Goal: Task Accomplishment & Management: Use online tool/utility

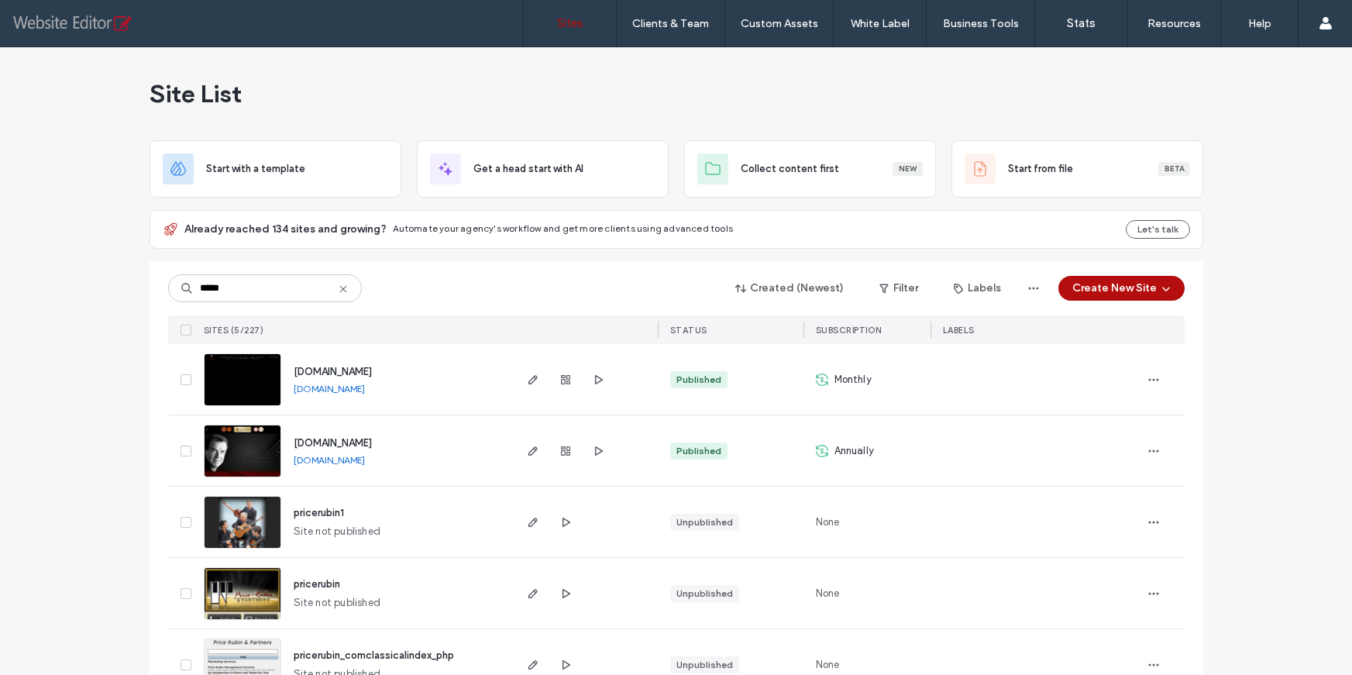
click at [225, 274] on input "*****" at bounding box center [265, 288] width 194 height 28
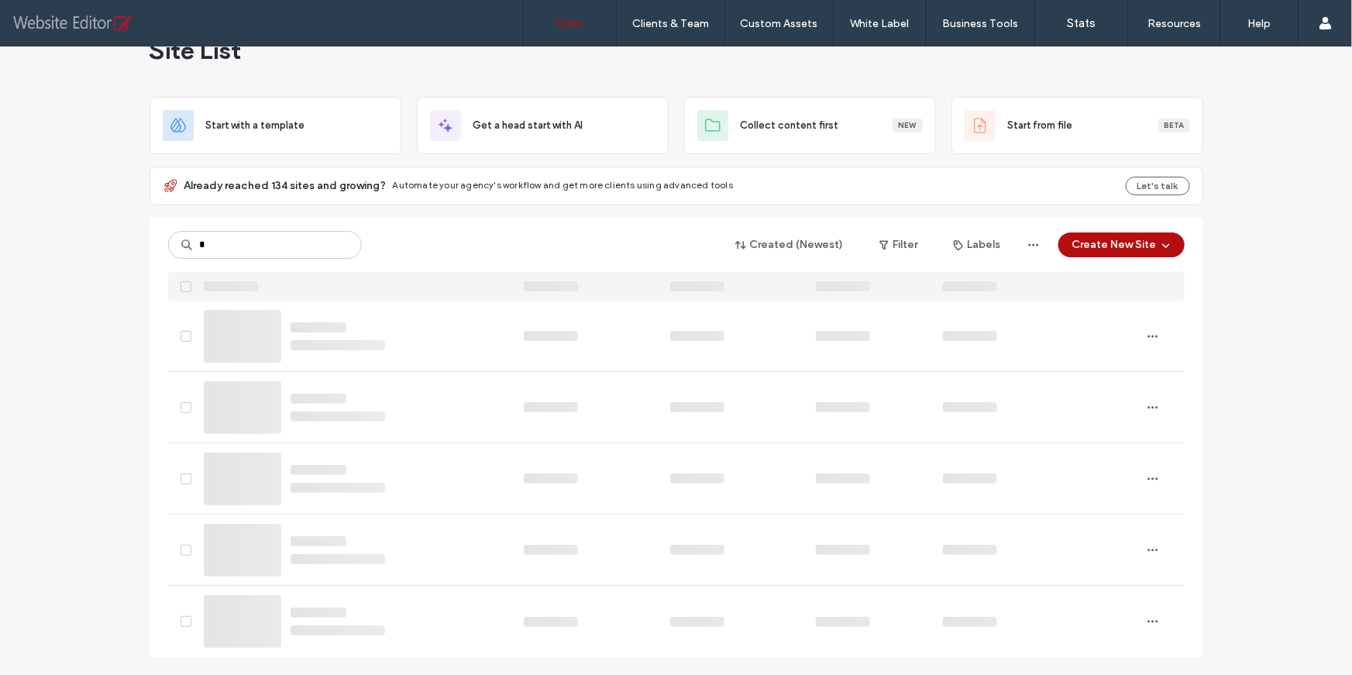
type input "*"
type input "******"
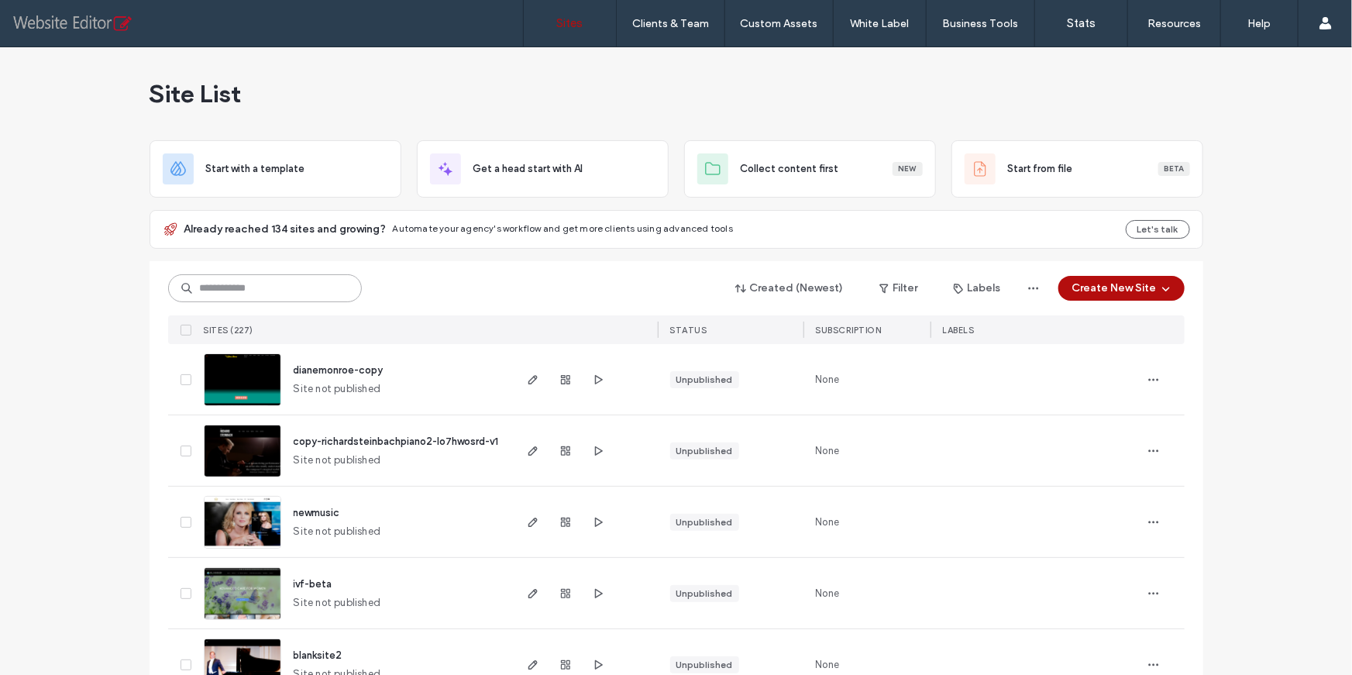
click at [235, 290] on input at bounding box center [265, 288] width 194 height 28
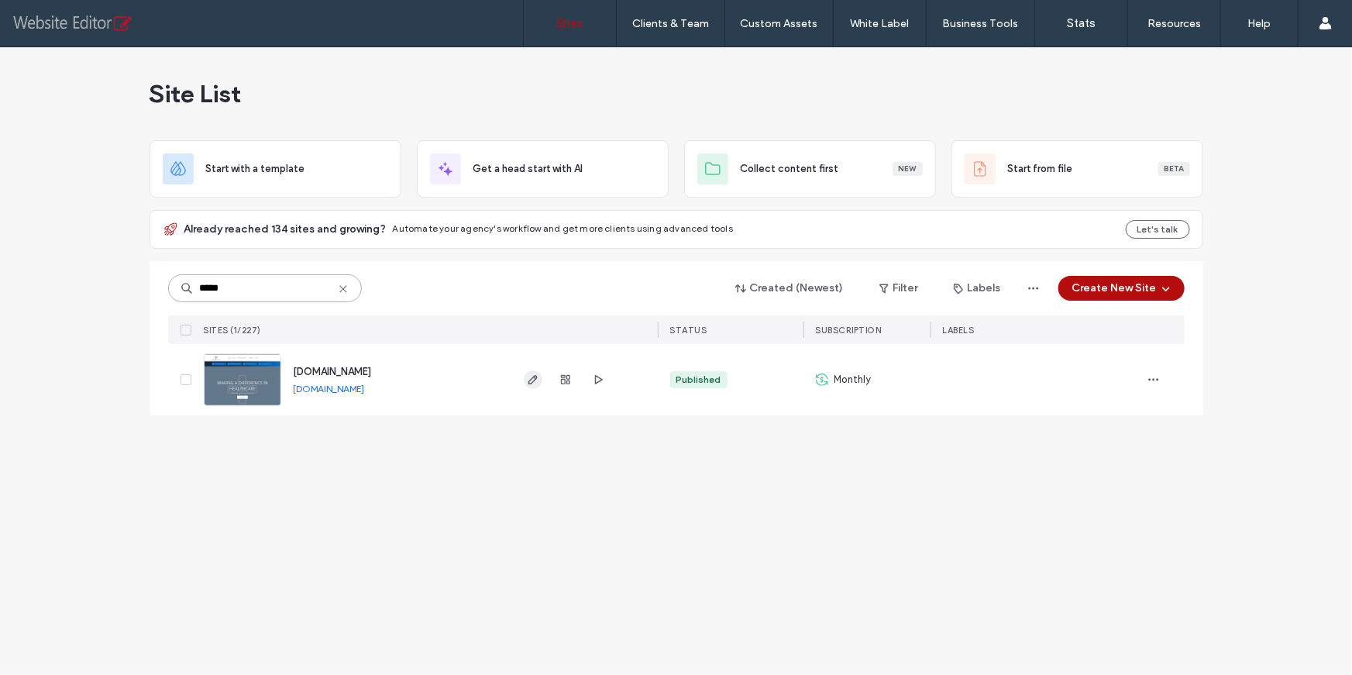
type input "*****"
click at [531, 381] on icon "button" at bounding box center [533, 379] width 12 height 12
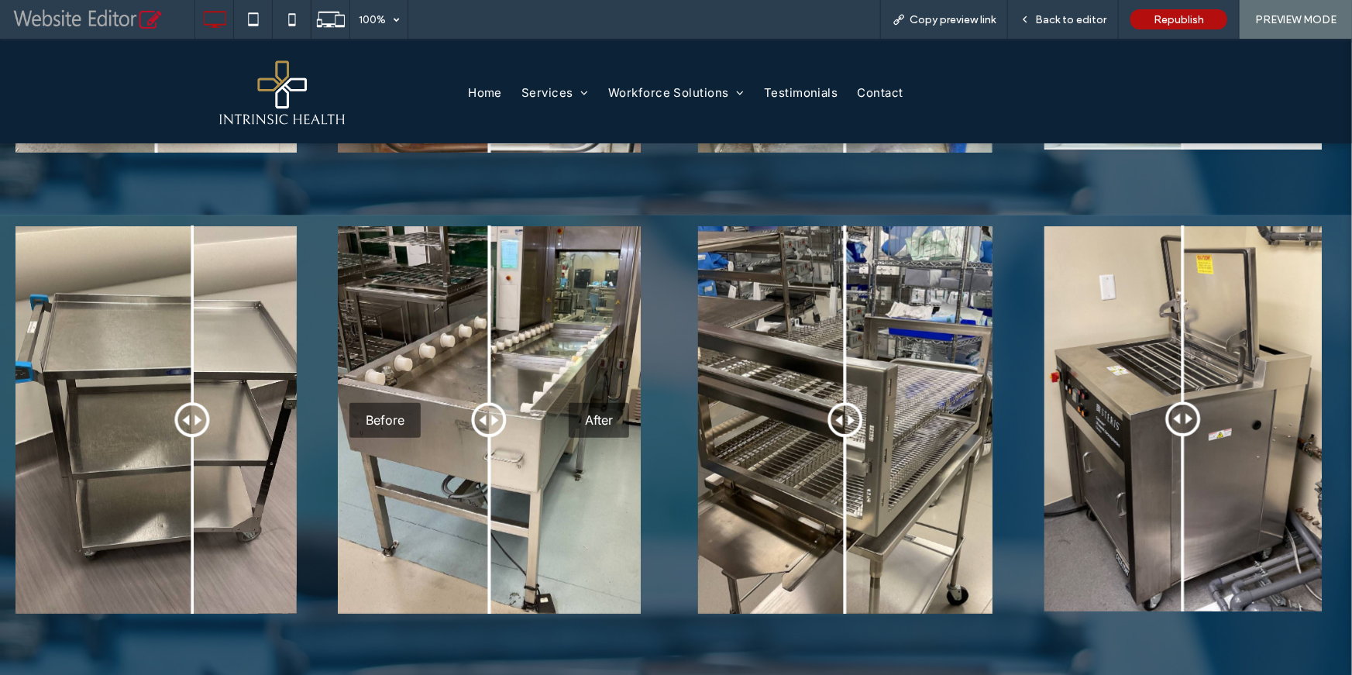
click at [181, 430] on div at bounding box center [192, 419] width 35 height 35
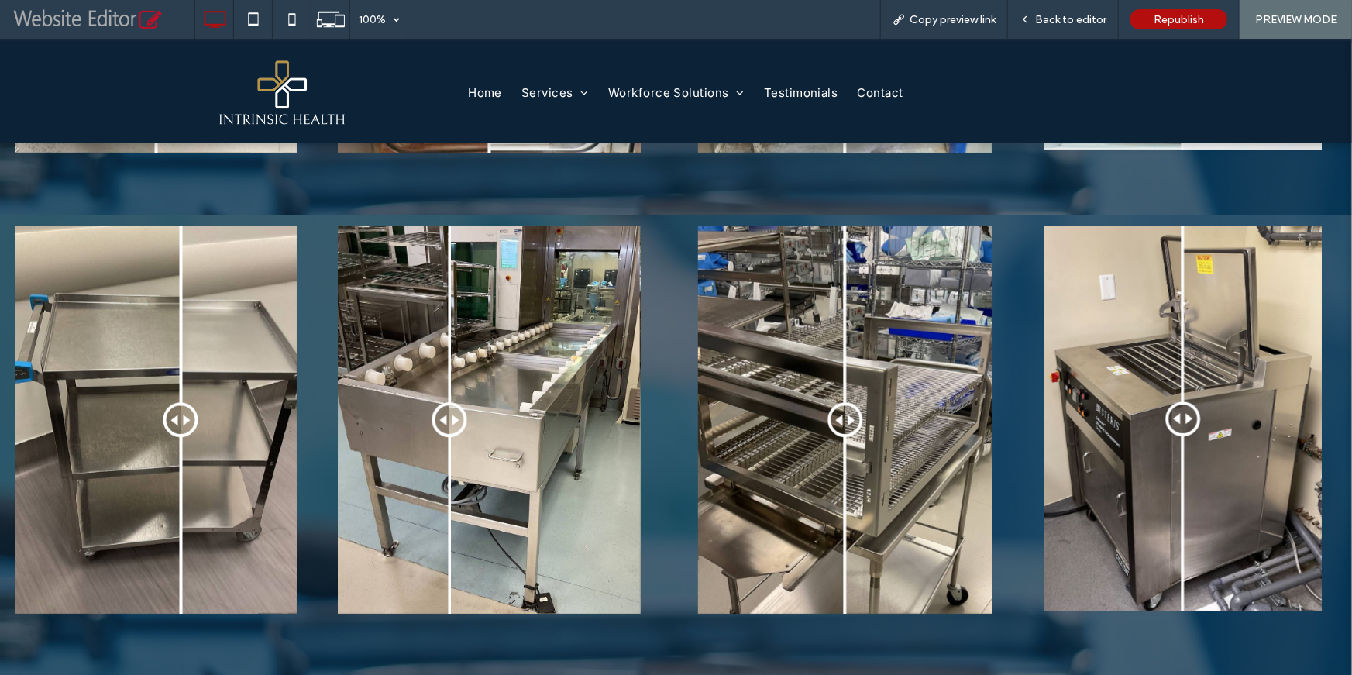
scroll to position [631, 0]
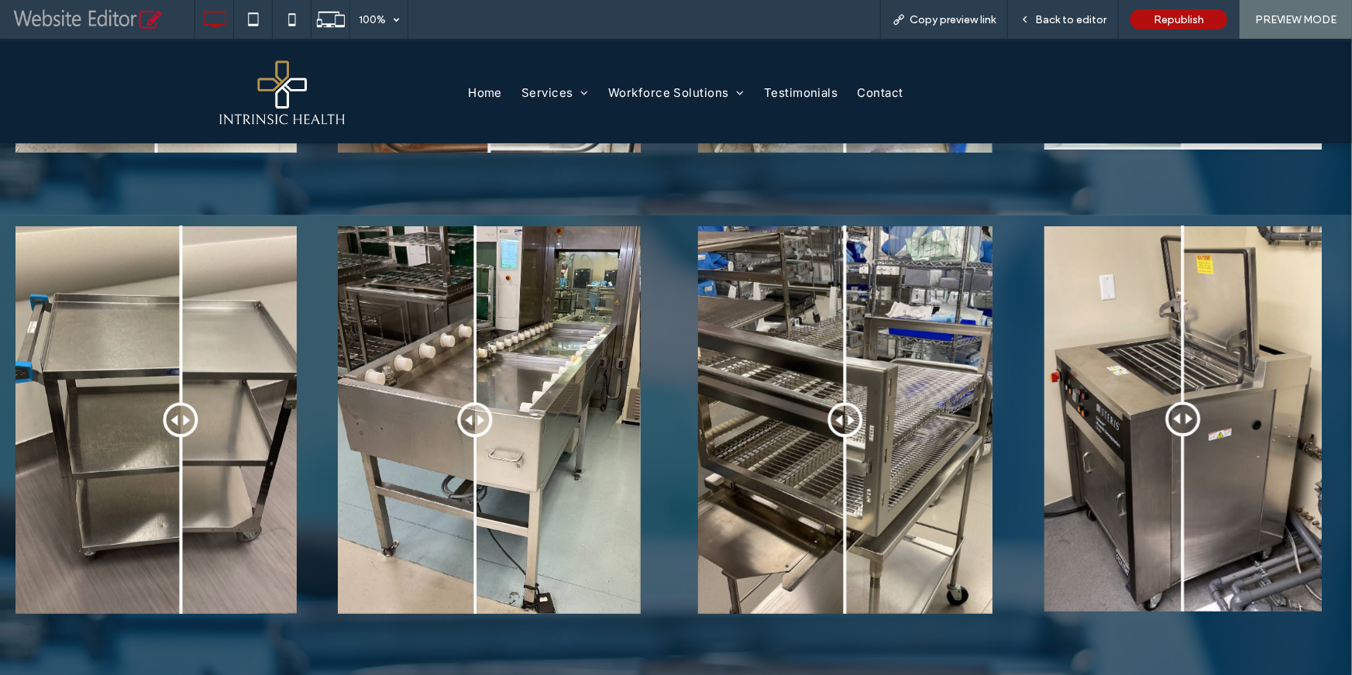
drag, startPoint x: 458, startPoint y: 424, endPoint x: 473, endPoint y: 428, distance: 15.2
click at [473, 428] on div at bounding box center [475, 419] width 35 height 35
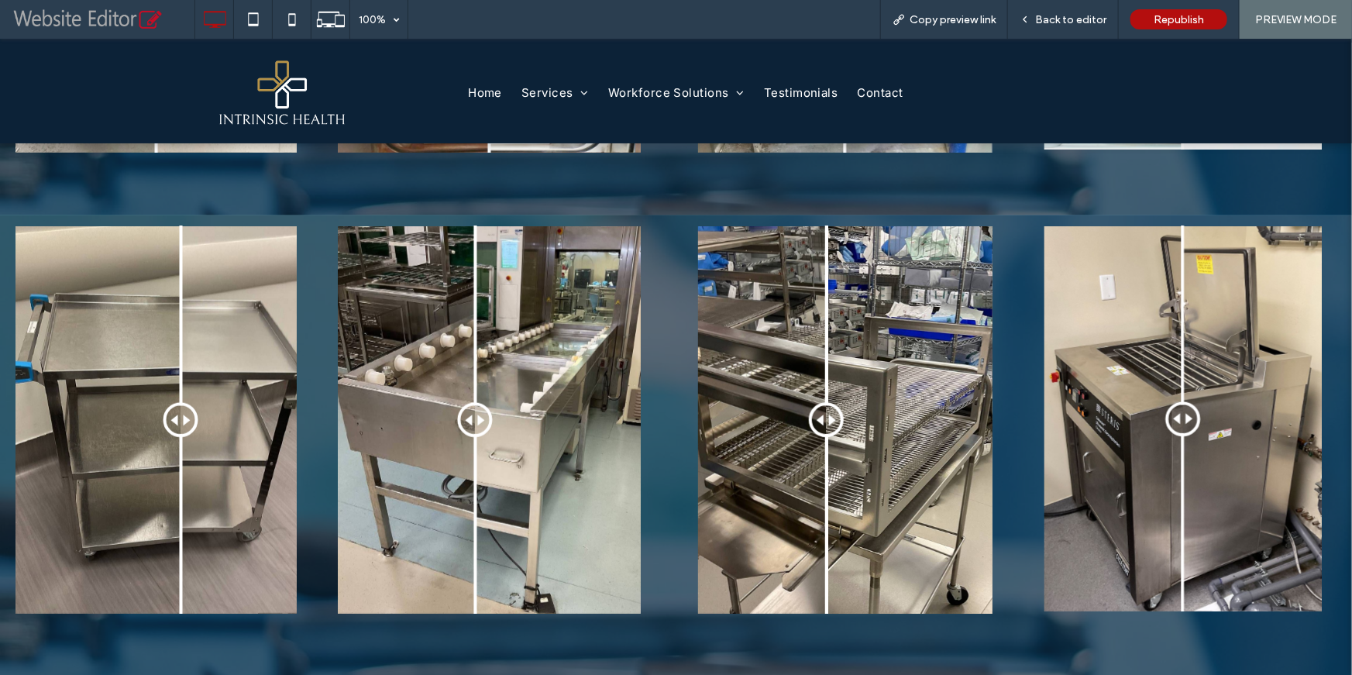
drag, startPoint x: 822, startPoint y: 423, endPoint x: 820, endPoint y: 438, distance: 14.9
click at [820, 437] on div at bounding box center [826, 419] width 35 height 35
drag, startPoint x: 1167, startPoint y: 418, endPoint x: 1162, endPoint y: 428, distance: 11.8
click at [1162, 428] on div at bounding box center [1171, 418] width 35 height 35
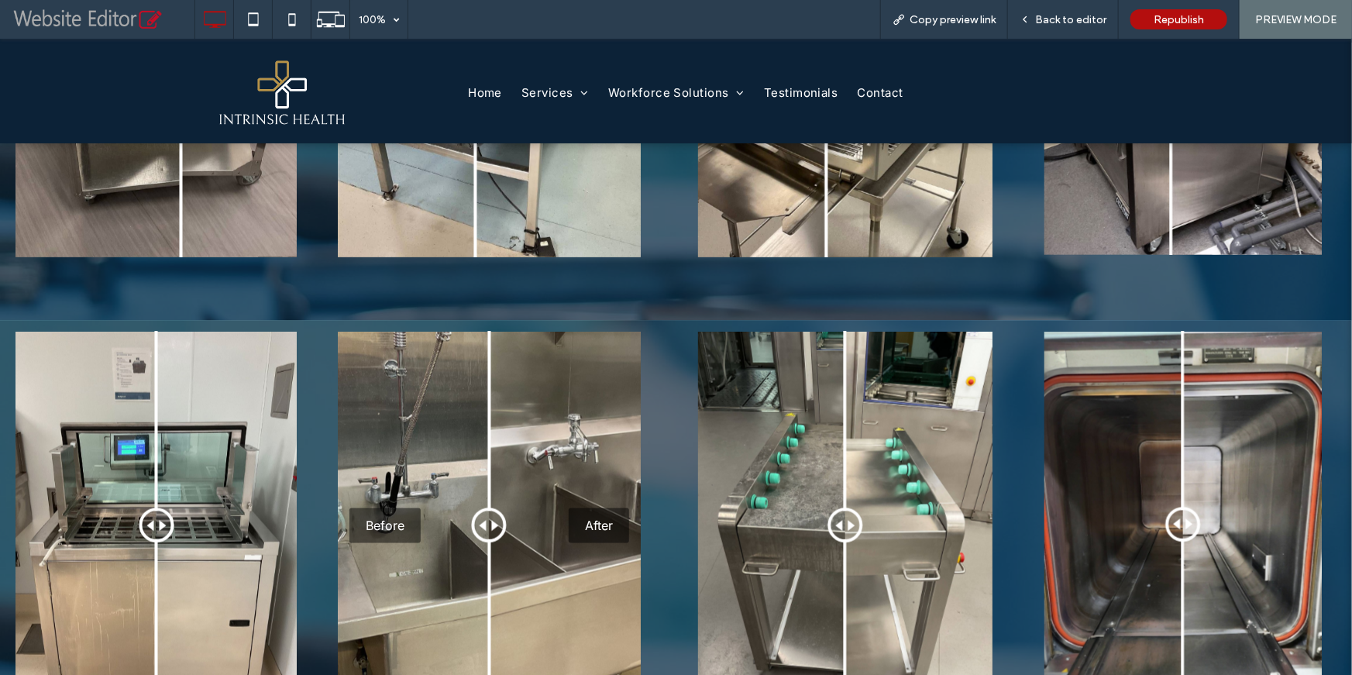
scroll to position [1154, 0]
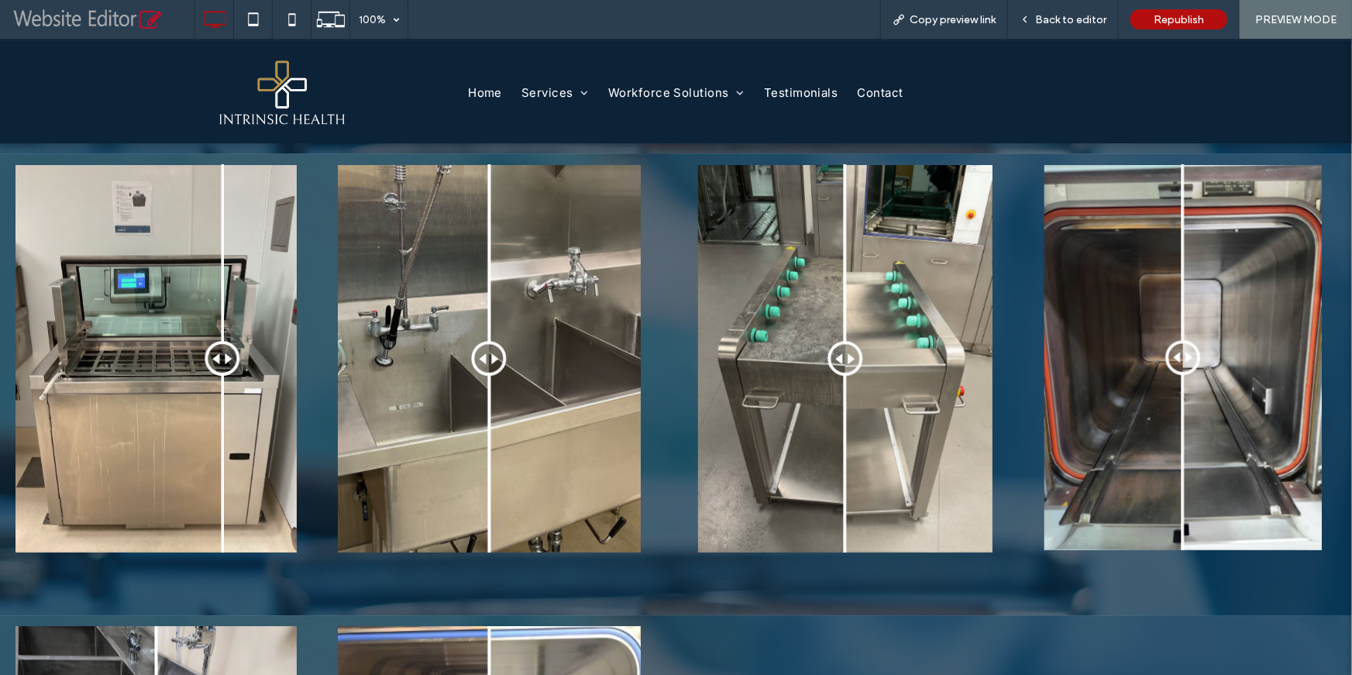
drag, startPoint x: 156, startPoint y: 355, endPoint x: 222, endPoint y: 370, distance: 67.6
click at [222, 370] on div at bounding box center [222, 358] width 35 height 35
drag, startPoint x: 487, startPoint y: 366, endPoint x: 490, endPoint y: 394, distance: 28.1
click at [490, 376] on div at bounding box center [493, 358] width 35 height 35
drag, startPoint x: 469, startPoint y: 364, endPoint x: 488, endPoint y: 417, distance: 55.9
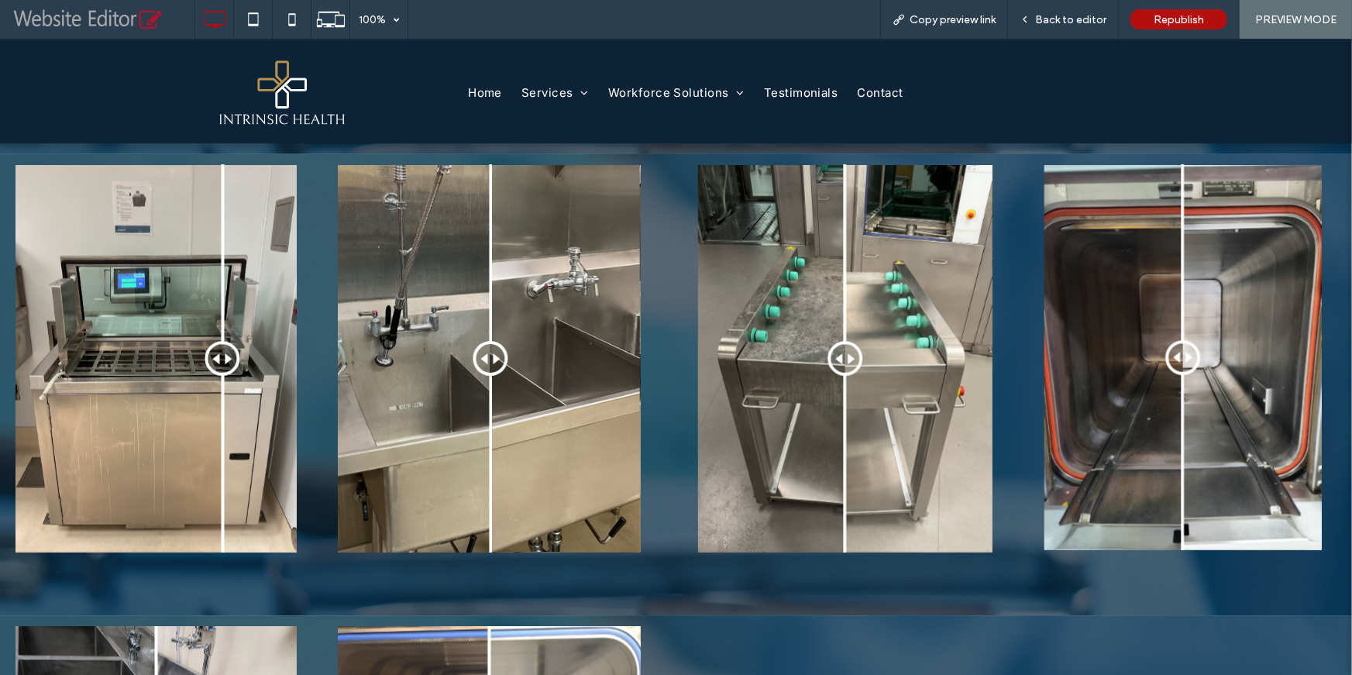
click at [488, 376] on div at bounding box center [490, 358] width 35 height 35
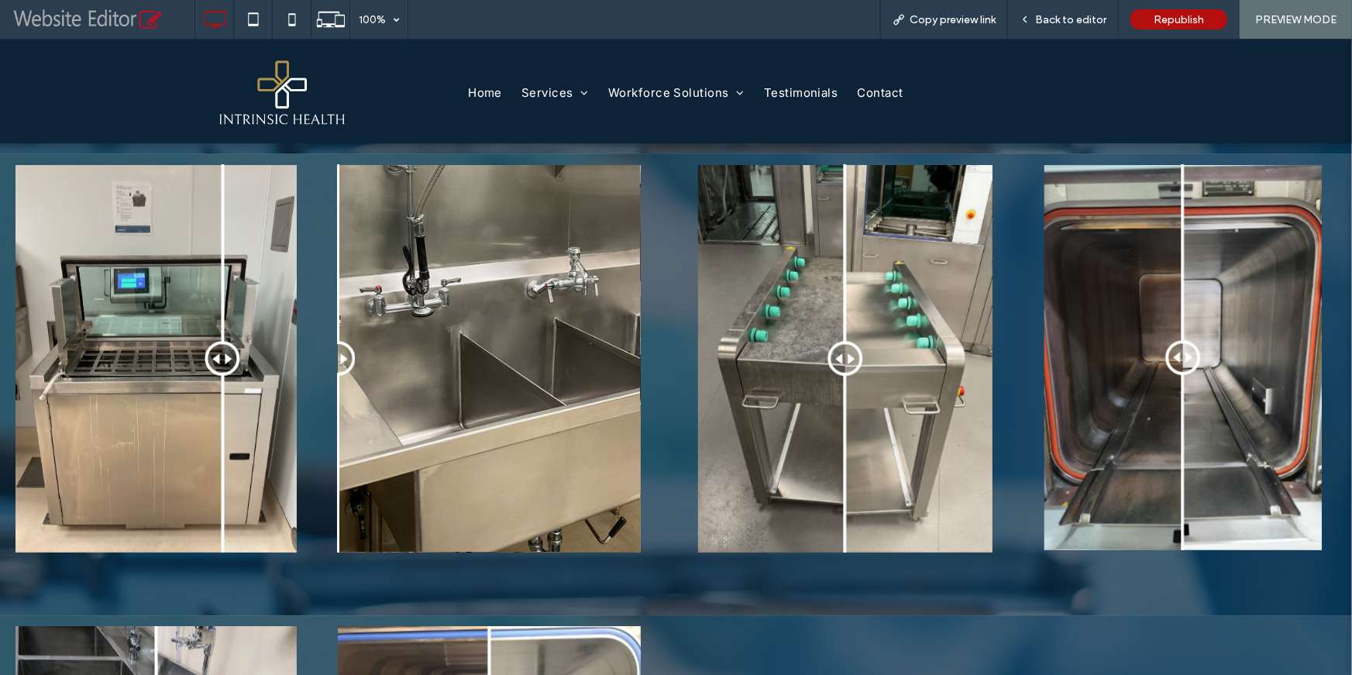
drag, startPoint x: 490, startPoint y: 368, endPoint x: 326, endPoint y: 371, distance: 163.5
click at [326, 371] on div "Before After Click To Paste Click To Paste Before After Click To Paste Before A…" at bounding box center [676, 383] width 1352 height 439
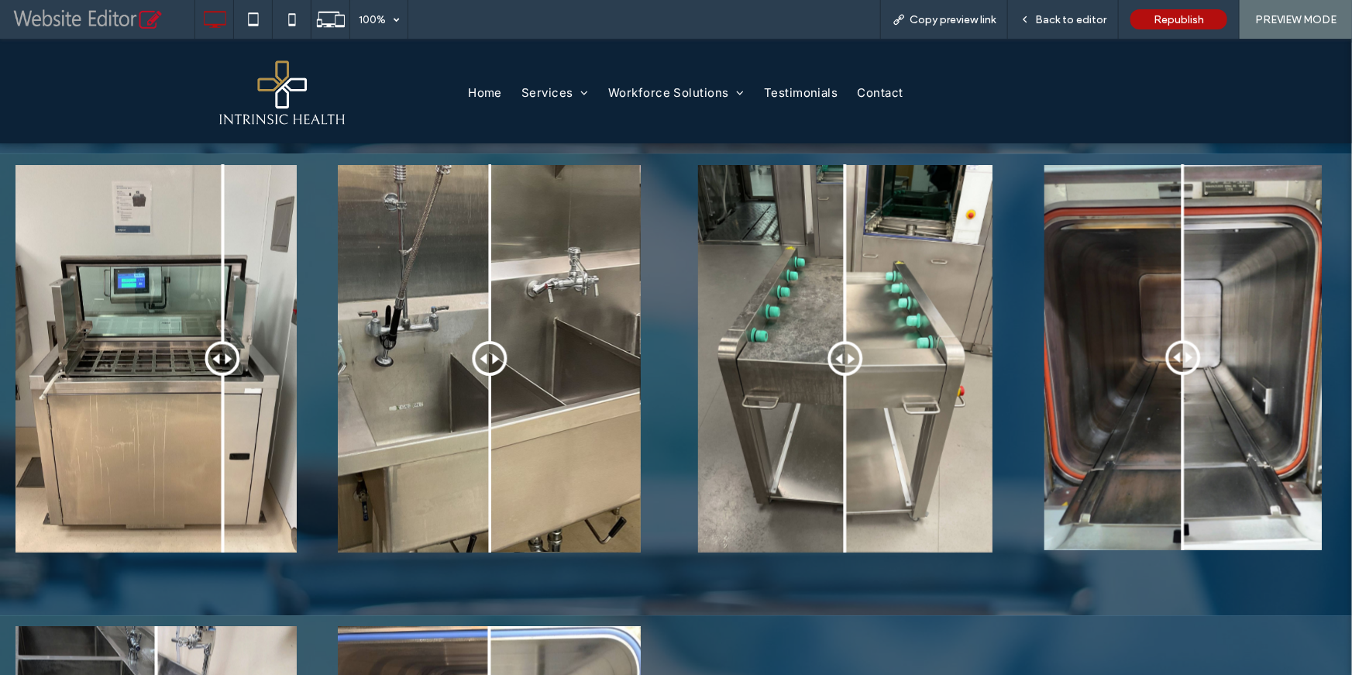
drag, startPoint x: 342, startPoint y: 366, endPoint x: 489, endPoint y: 371, distance: 147.3
click at [489, 371] on div at bounding box center [490, 358] width 35 height 35
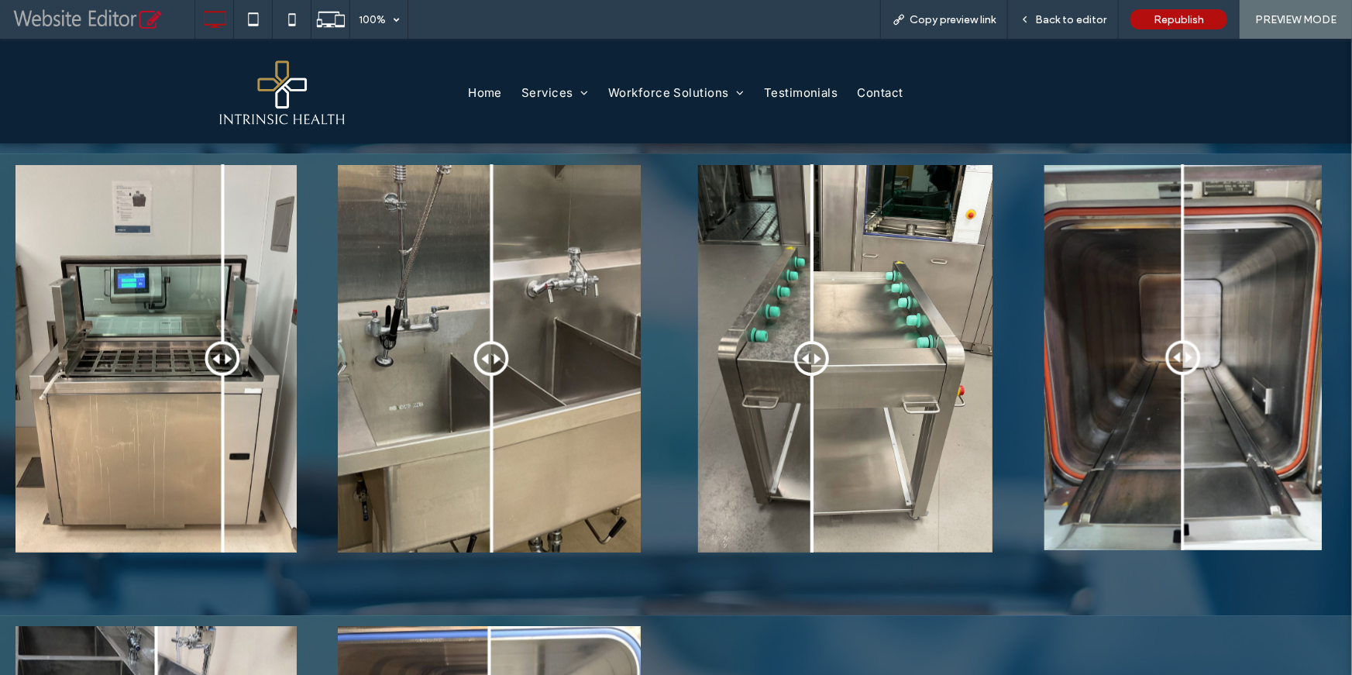
drag, startPoint x: 845, startPoint y: 363, endPoint x: 806, endPoint y: 381, distance: 43.3
click at [806, 376] on div at bounding box center [811, 358] width 35 height 35
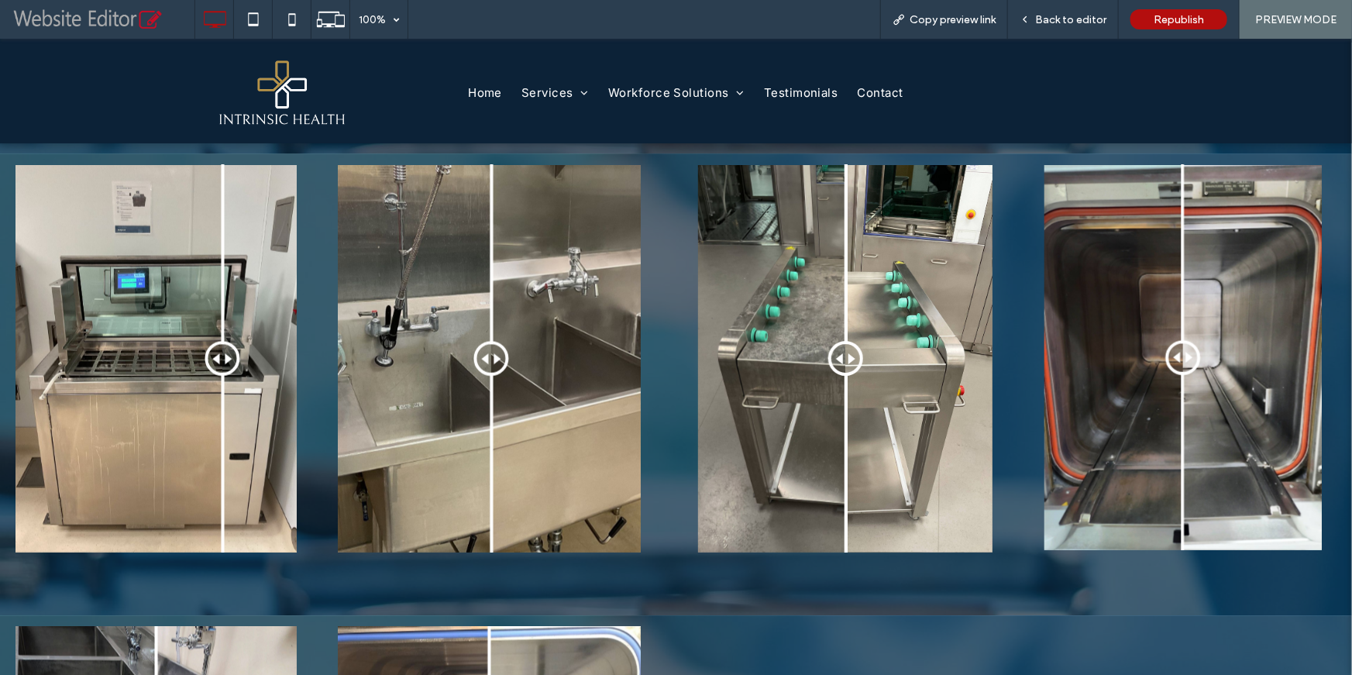
drag, startPoint x: 806, startPoint y: 359, endPoint x: 837, endPoint y: 359, distance: 31.0
click at [837, 359] on div at bounding box center [845, 358] width 35 height 35
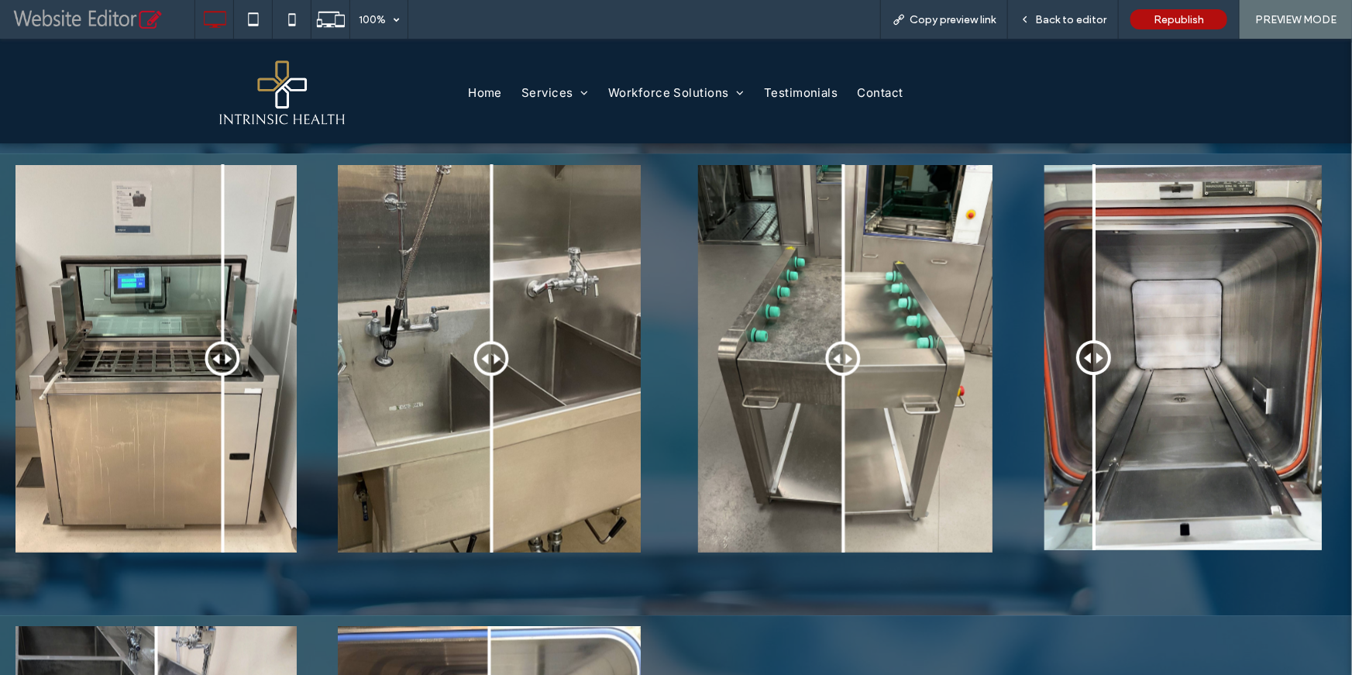
drag, startPoint x: 1173, startPoint y: 357, endPoint x: 1085, endPoint y: 362, distance: 88.4
click at [1085, 362] on div at bounding box center [1093, 356] width 35 height 35
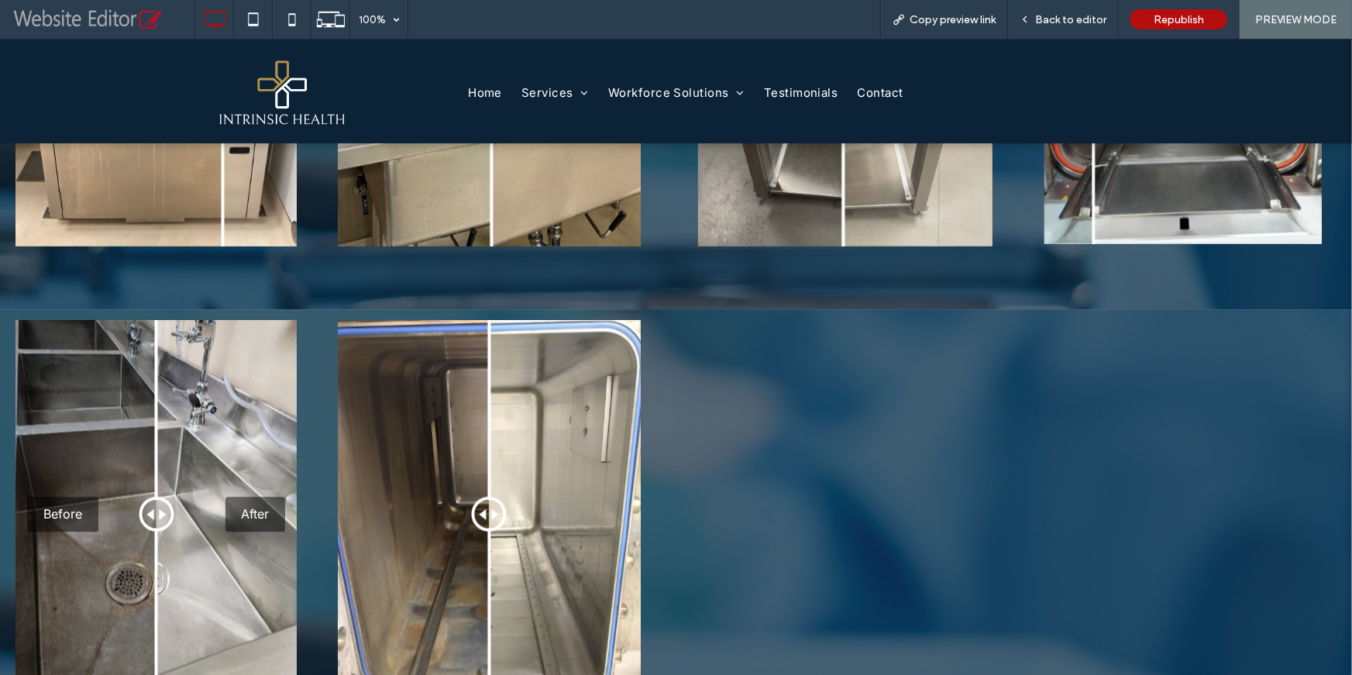
scroll to position [1465, 0]
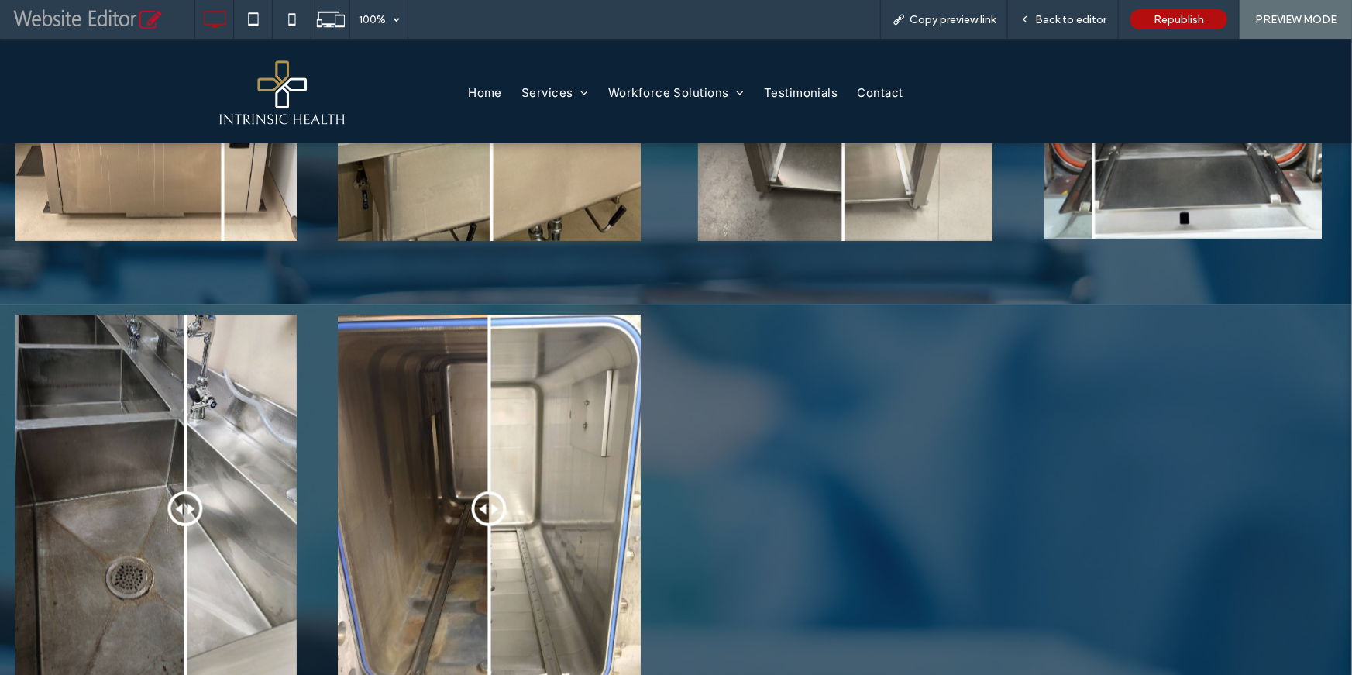
drag, startPoint x: 162, startPoint y: 504, endPoint x: 185, endPoint y: 518, distance: 27.1
click at [185, 518] on div at bounding box center [185, 508] width 35 height 35
drag, startPoint x: 483, startPoint y: 514, endPoint x: 479, endPoint y: 529, distance: 15.2
click at [479, 526] on div at bounding box center [481, 508] width 35 height 35
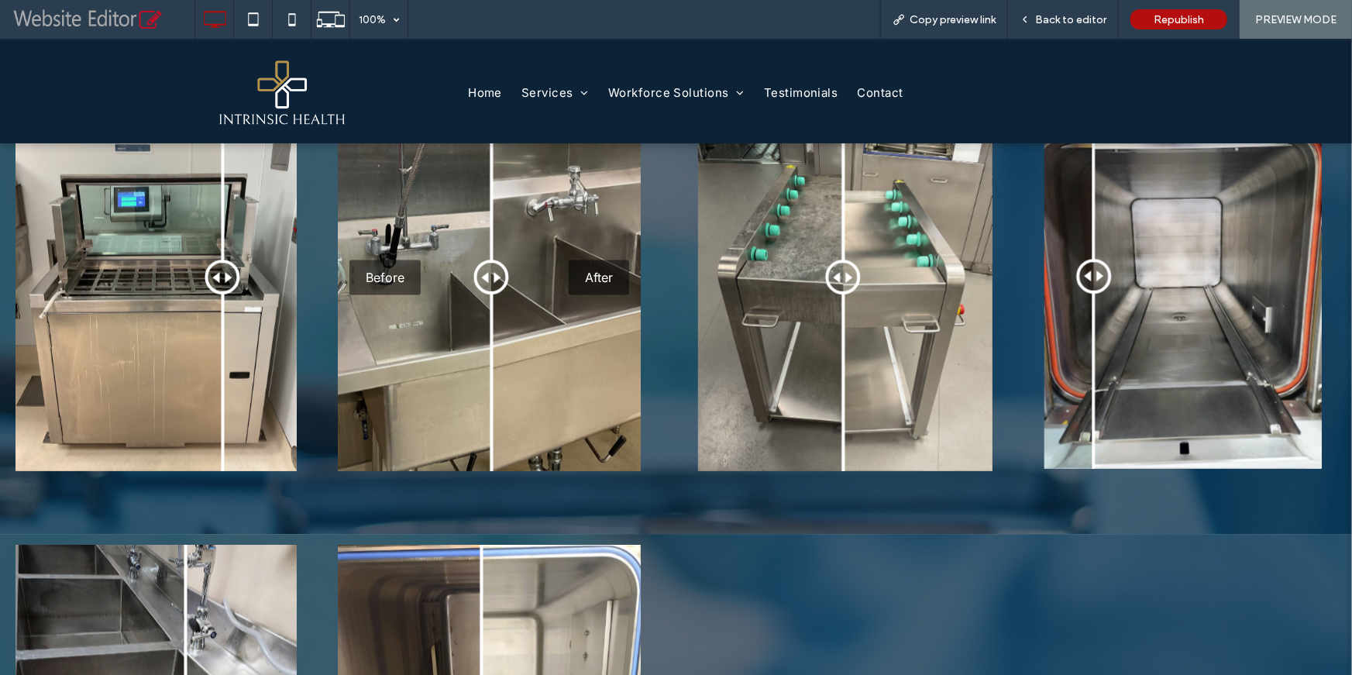
scroll to position [1225, 0]
